Goal: Find specific page/section: Find specific page/section

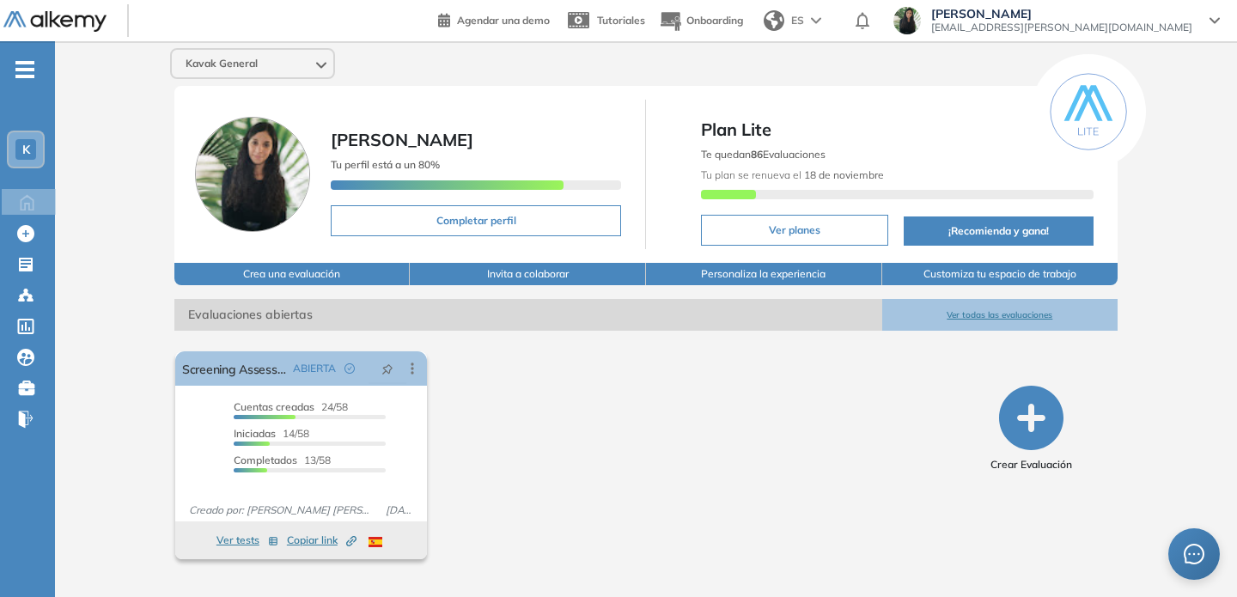
click at [17, 61] on span "-" at bounding box center [24, 68] width 19 height 14
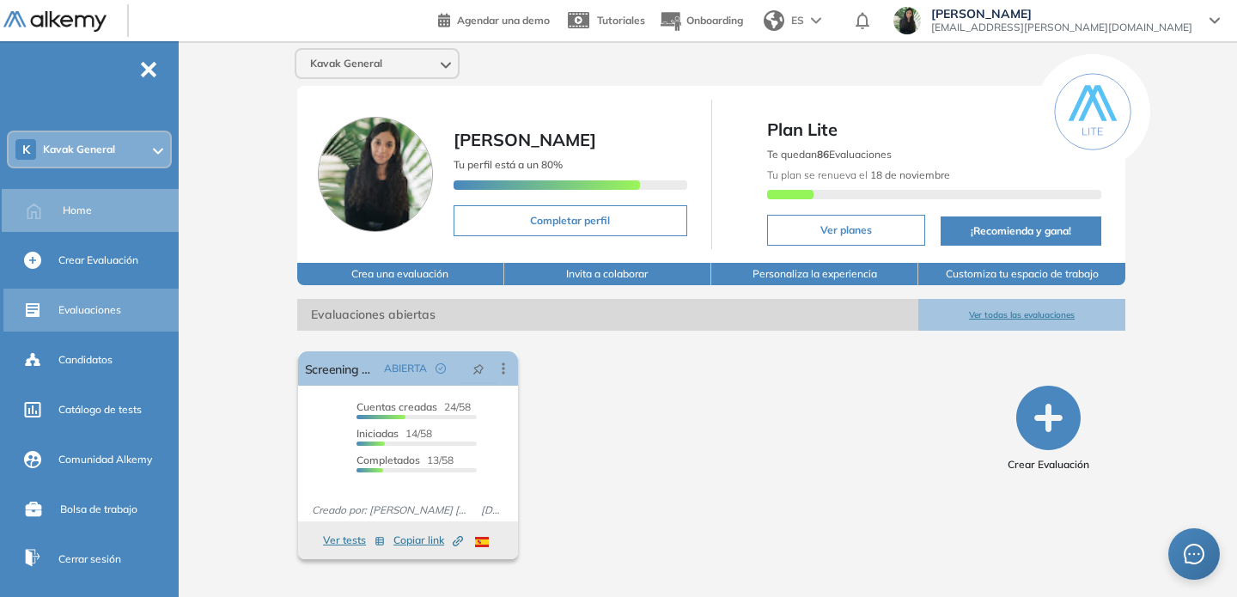
click at [90, 313] on span "Evaluaciones" at bounding box center [89, 309] width 63 height 15
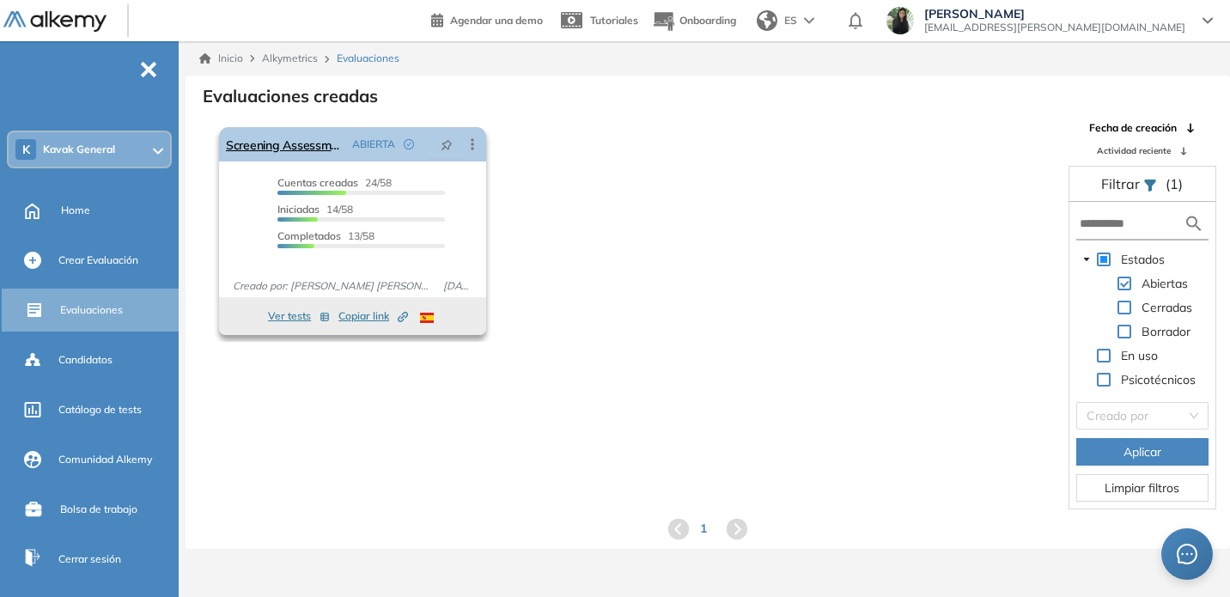
click at [482, 146] on div "Editar Los siguientes tests ya no están disponibles o tienen una nueva versión …" at bounding box center [472, 144] width 31 height 17
click at [476, 147] on icon at bounding box center [472, 144] width 17 height 17
click at [224, 253] on div "Cuentas creadas 24/58 Prefiltrados 0/58 Iniciadas 14/58 Completados 13/58" at bounding box center [352, 219] width 267 height 89
click at [307, 185] on span "Cuentas creadas" at bounding box center [317, 182] width 81 height 13
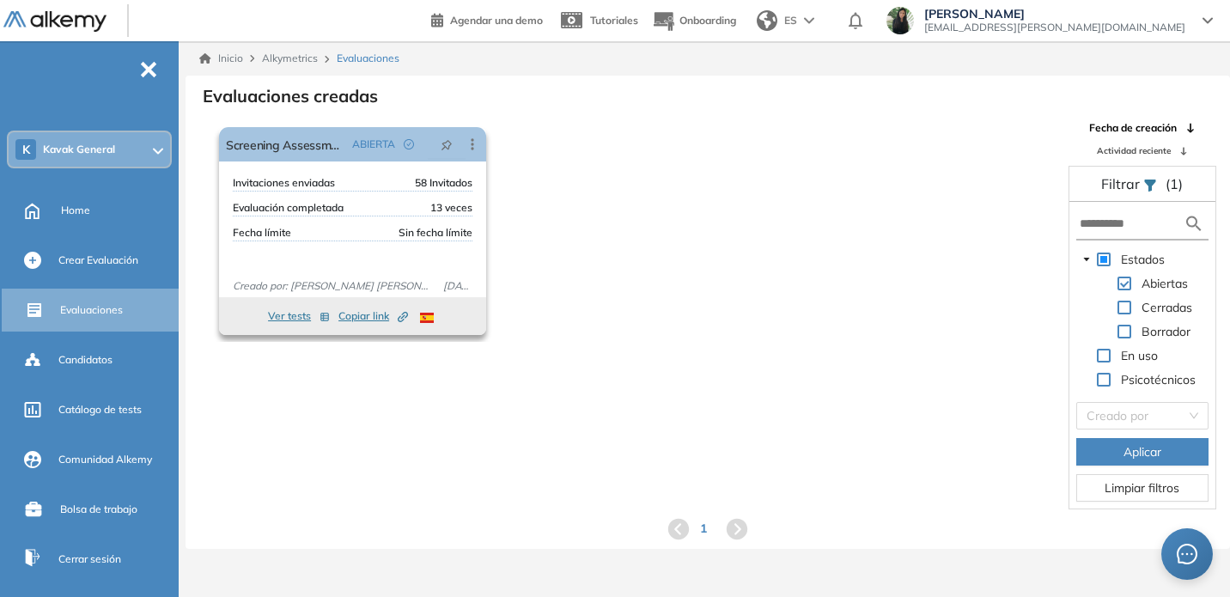
click at [307, 185] on span "Invitaciones enviadas" at bounding box center [284, 182] width 102 height 15
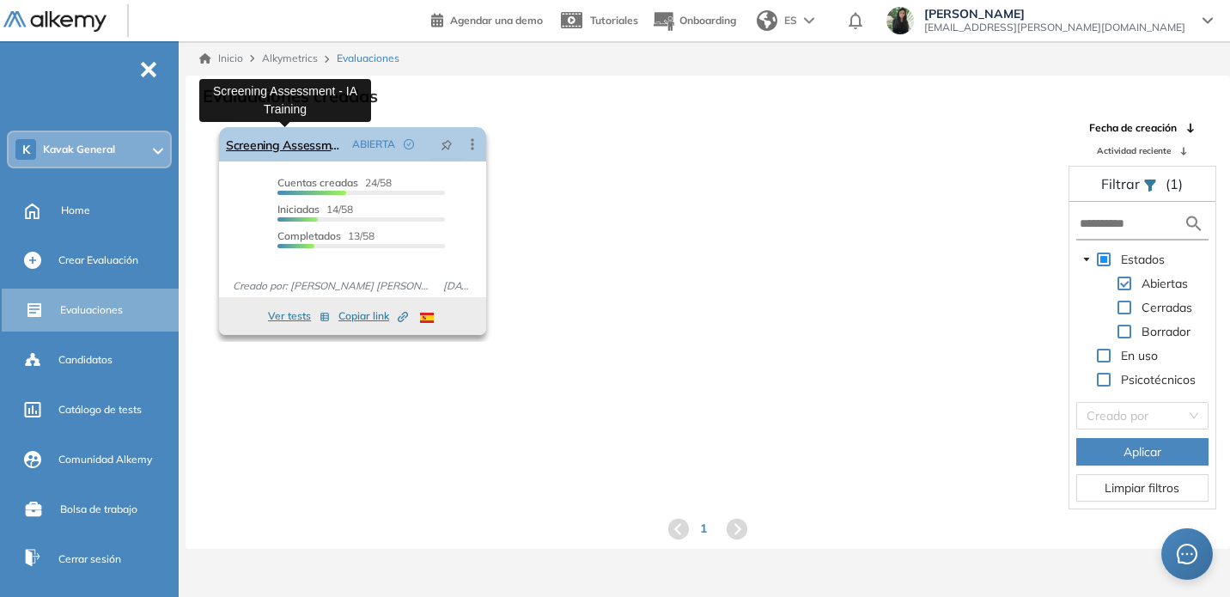
click at [258, 150] on link "Screening Assessment - IA Training" at bounding box center [285, 144] width 119 height 34
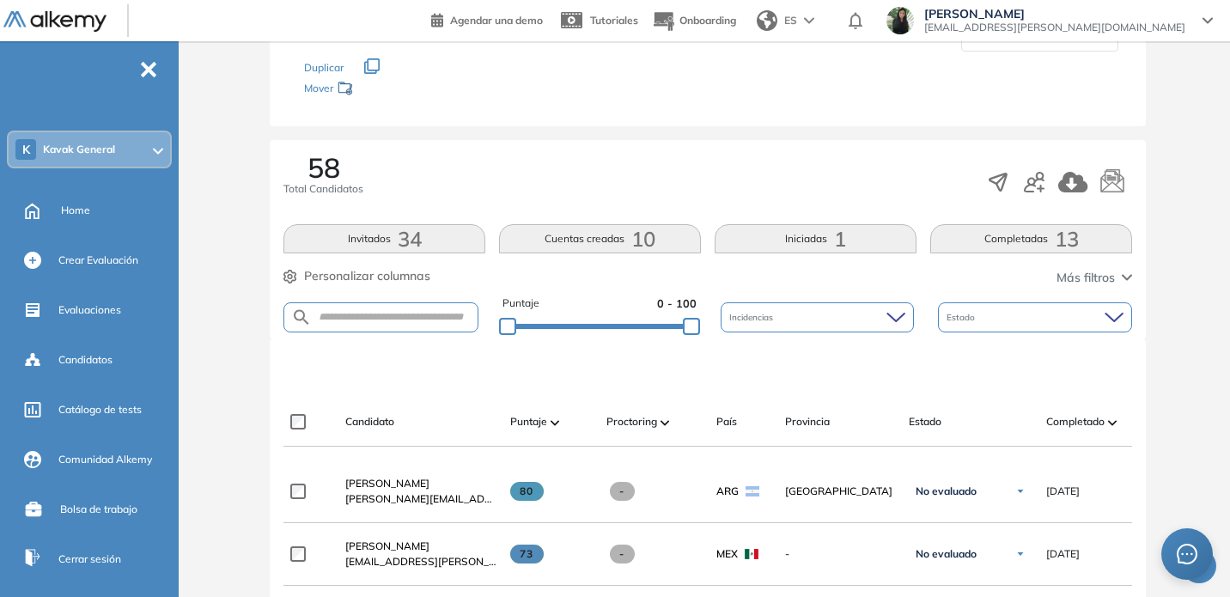
scroll to position [186, 0]
